Goal: Information Seeking & Learning: Learn about a topic

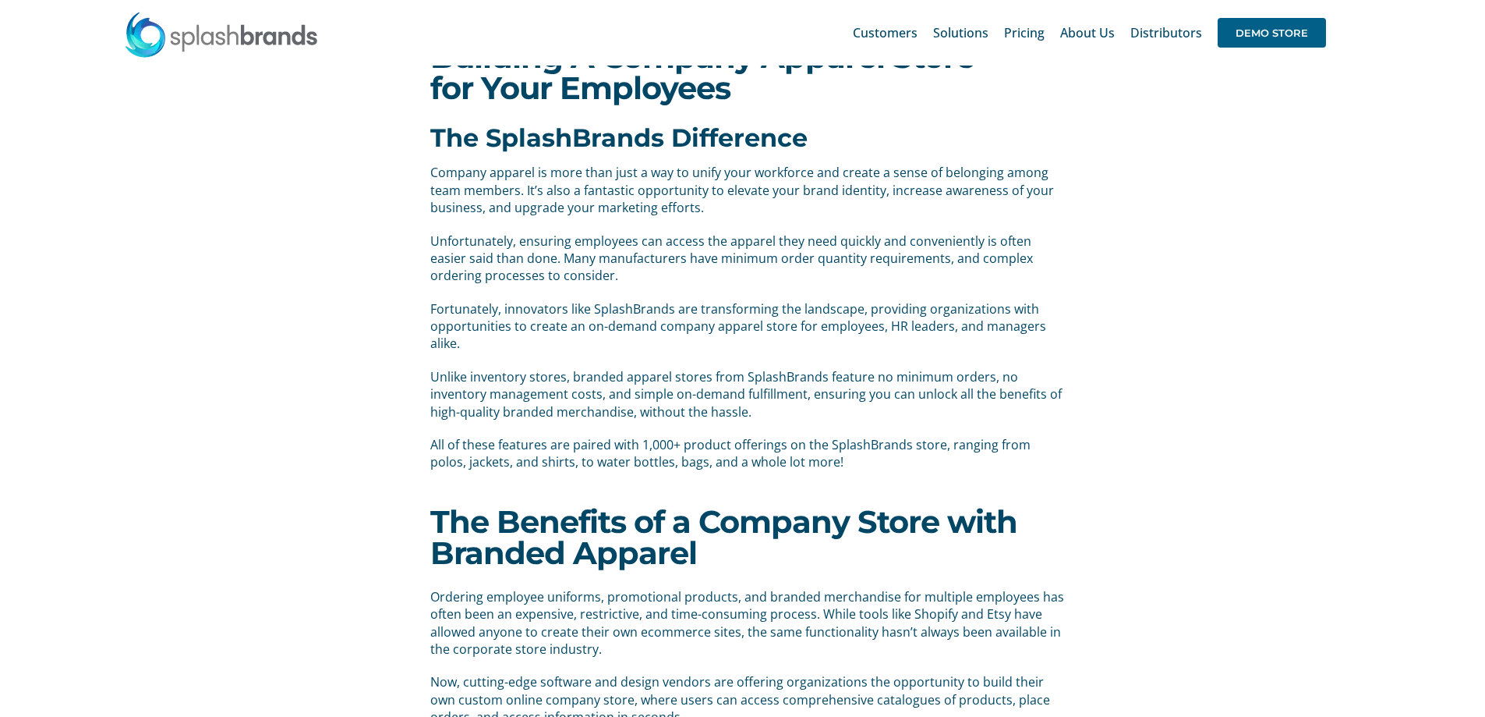
scroll to position [78, 0]
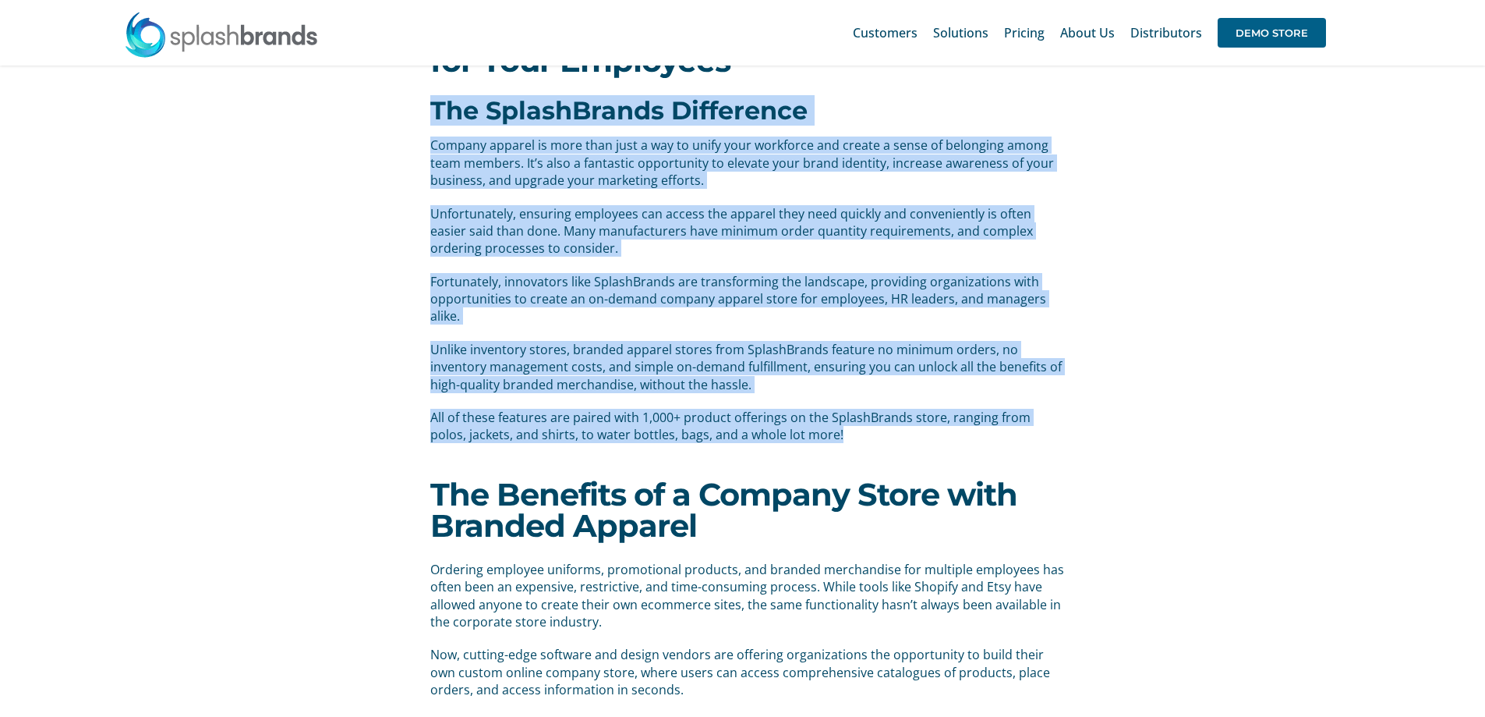
drag, startPoint x: 811, startPoint y: 434, endPoint x: 426, endPoint y: 116, distance: 499.6
click at [426, 116] on div "Building A Company Apparel Store for Your Employees The SplashBrands Difference…" at bounding box center [743, 224] width 649 height 472
copy div "Lor IpsumdOlorsi Ametconsec Adipisc elitsed do eius temp inci u lab et dolor ma…"
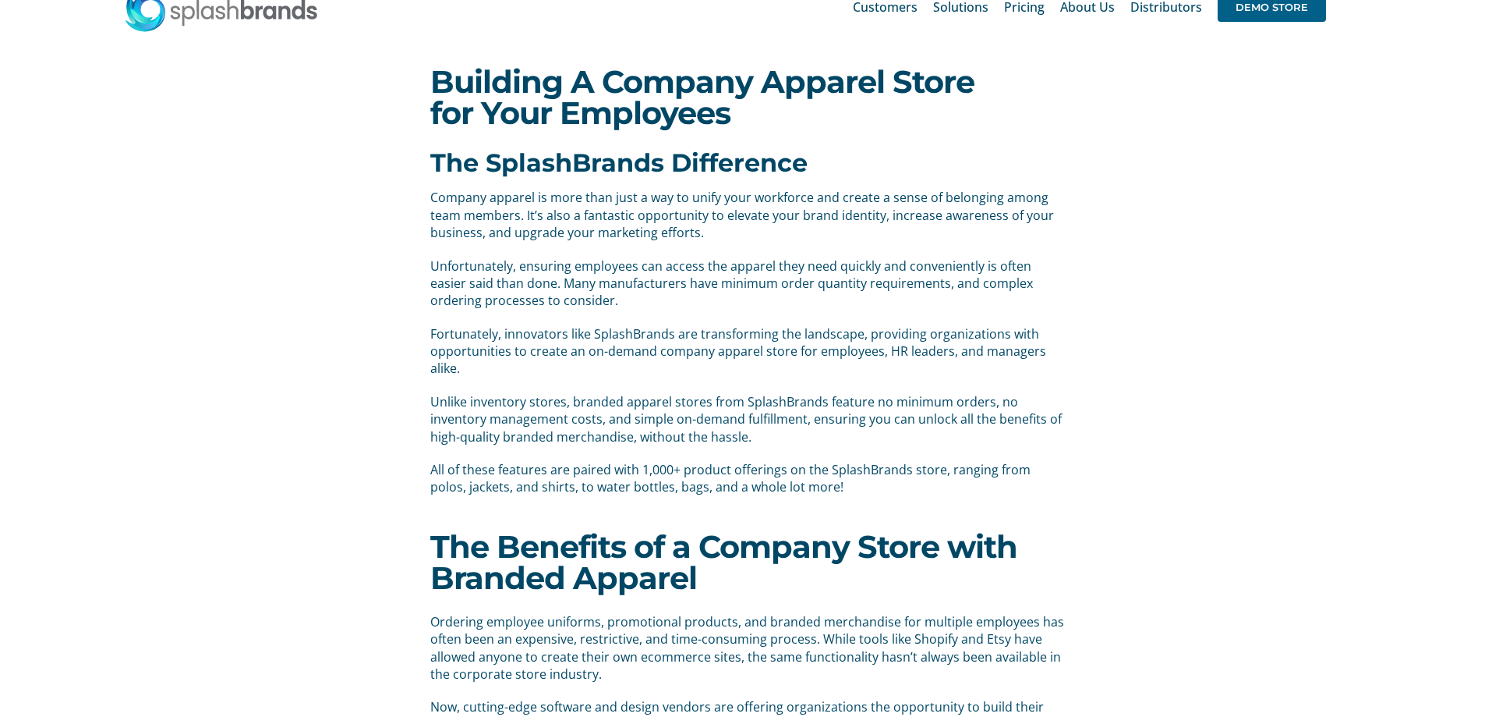
scroll to position [0, 0]
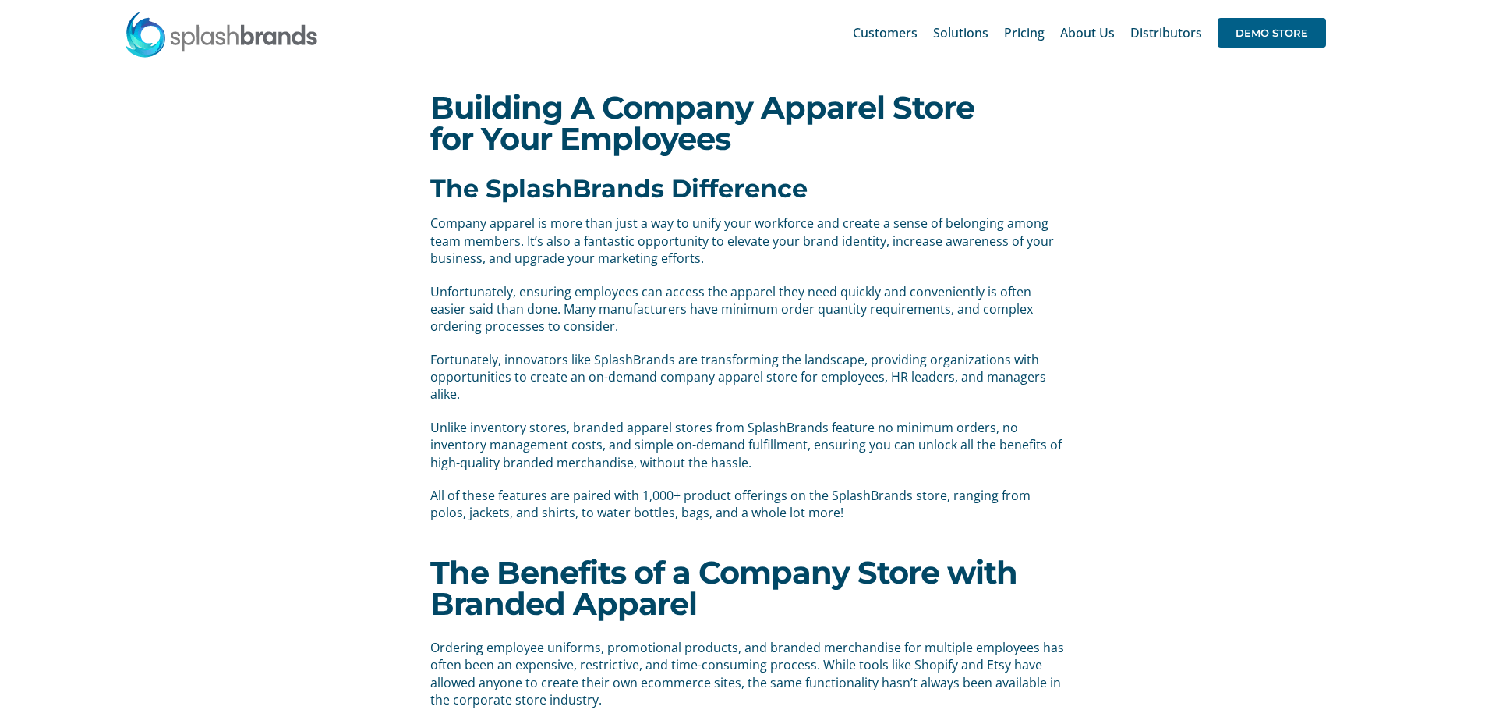
click at [1029, 505] on p "All of these features are paired with 1,000+ product offerings on the SplashBra…" at bounding box center [748, 504] width 636 height 35
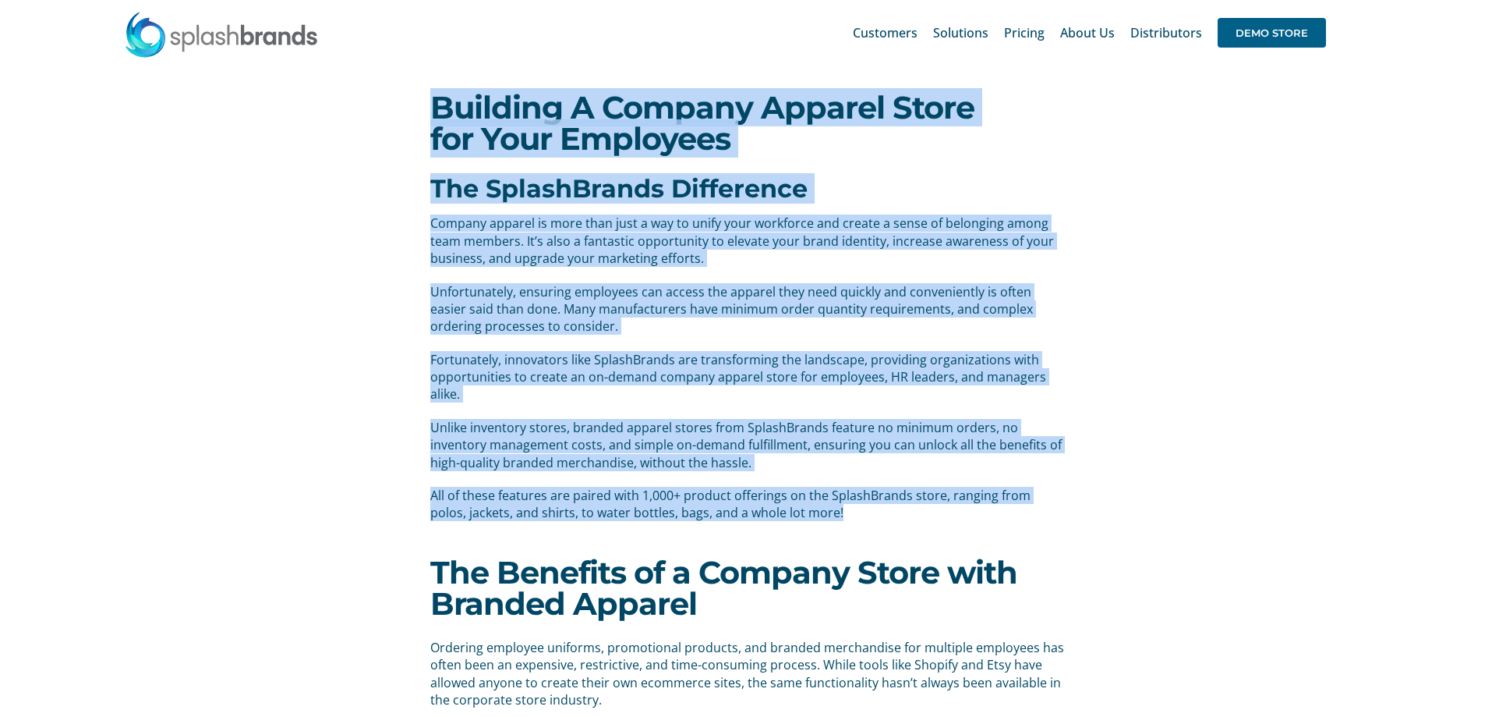
drag, startPoint x: 823, startPoint y: 518, endPoint x: 434, endPoint y: 114, distance: 561.4
click at [434, 114] on div "Building A Company Apparel Store for Your Employees The SplashBrands Difference…" at bounding box center [743, 302] width 649 height 472
copy div "Loremips D Sitamet Consect Adipi eli Sedd Eiusmodte Inc UtlaboReetdo Magnaaliqu…"
